Goal: Task Accomplishment & Management: Use online tool/utility

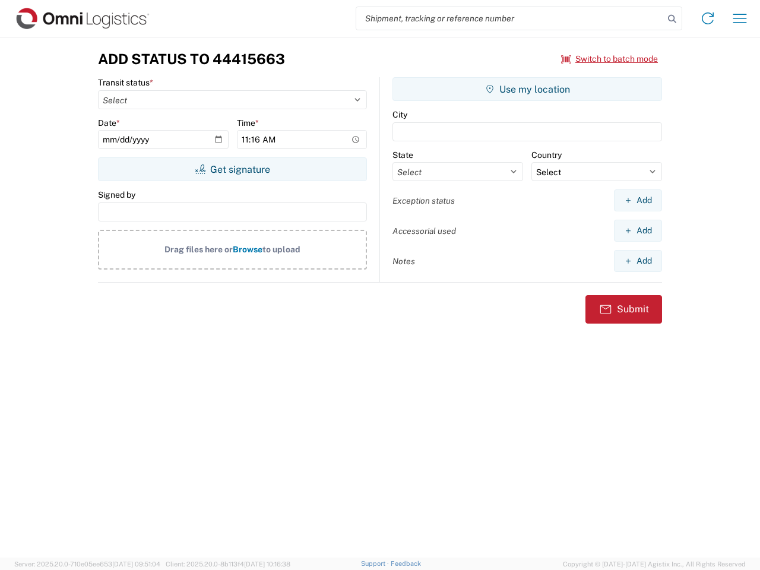
click at [510, 18] on input "search" at bounding box center [510, 18] width 308 height 23
click at [672, 19] on icon at bounding box center [672, 19] width 17 height 17
click at [708, 18] on icon at bounding box center [707, 18] width 19 height 19
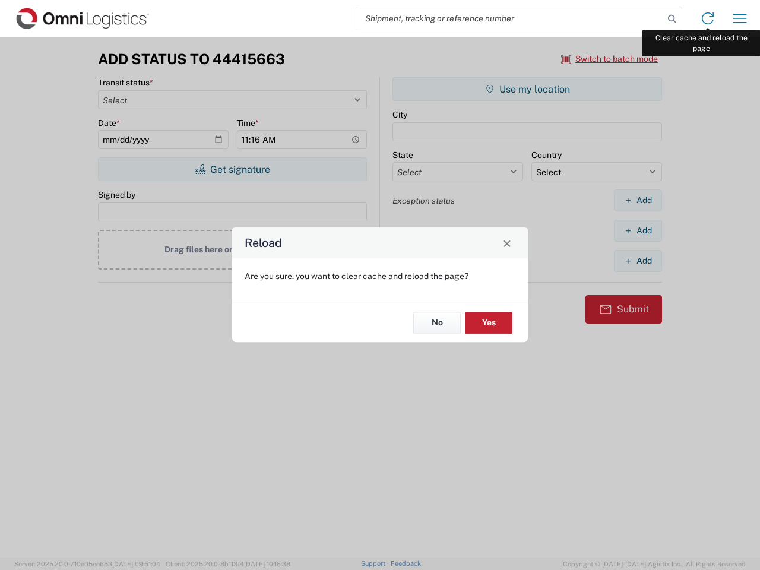
click at [740, 18] on div "Reload Are you sure, you want to clear cache and reload the page? No Yes" at bounding box center [380, 285] width 760 height 570
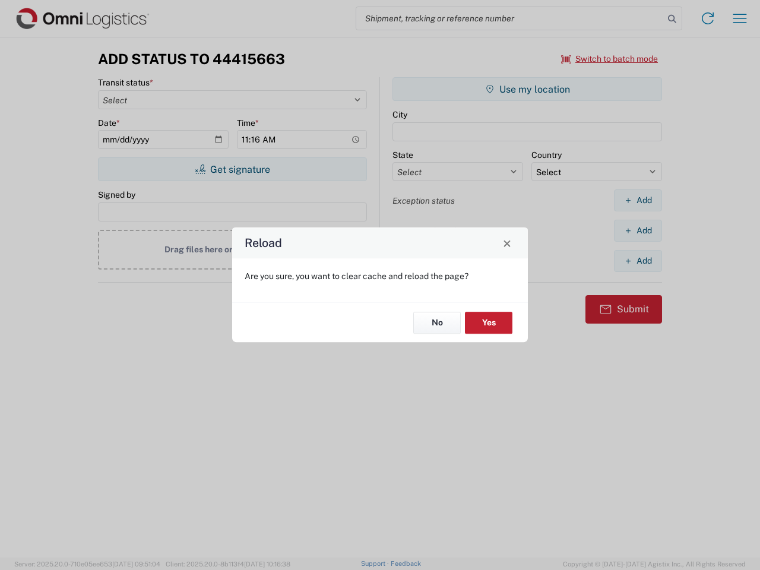
click at [610, 59] on div "Reload Are you sure, you want to clear cache and reload the page? No Yes" at bounding box center [380, 285] width 760 height 570
click at [232, 169] on div "Reload Are you sure, you want to clear cache and reload the page? No Yes" at bounding box center [380, 285] width 760 height 570
click at [527, 89] on div "Reload Are you sure, you want to clear cache and reload the page? No Yes" at bounding box center [380, 285] width 760 height 570
click at [638, 200] on div "Reload Are you sure, you want to clear cache and reload the page? No Yes" at bounding box center [380, 285] width 760 height 570
click at [638, 230] on div "Reload Are you sure, you want to clear cache and reload the page? No Yes" at bounding box center [380, 285] width 760 height 570
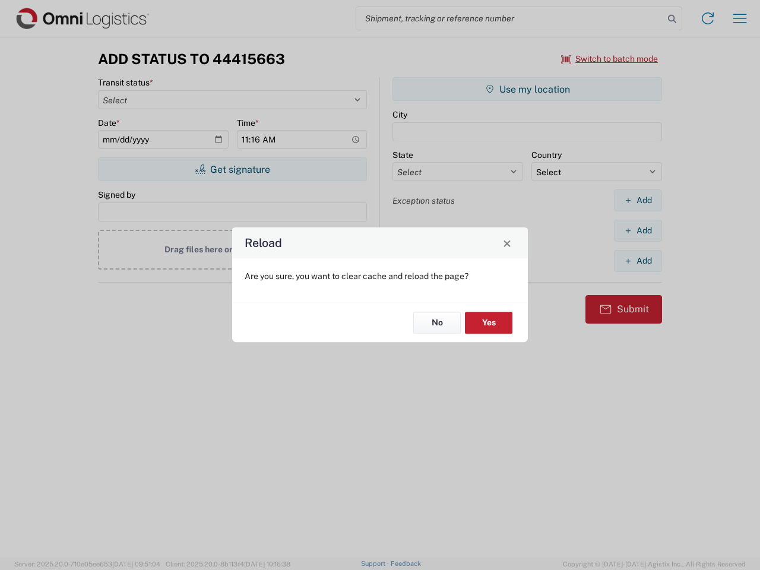
click at [638, 261] on div "Reload Are you sure, you want to clear cache and reload the page? No Yes" at bounding box center [380, 285] width 760 height 570
